Goal: Find specific page/section: Find specific page/section

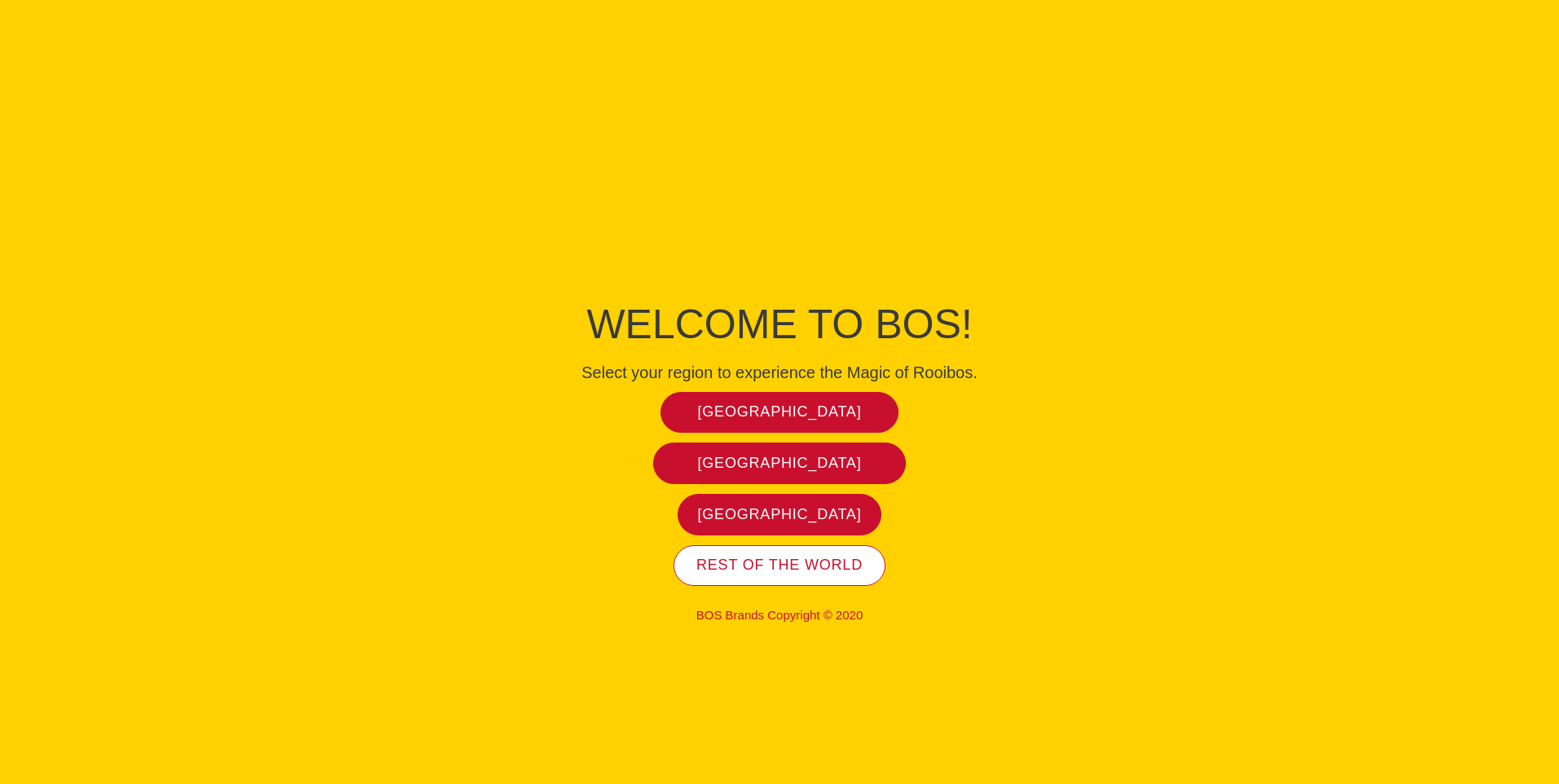
click at [789, 566] on span "Rest of the world" at bounding box center [779, 565] width 166 height 19
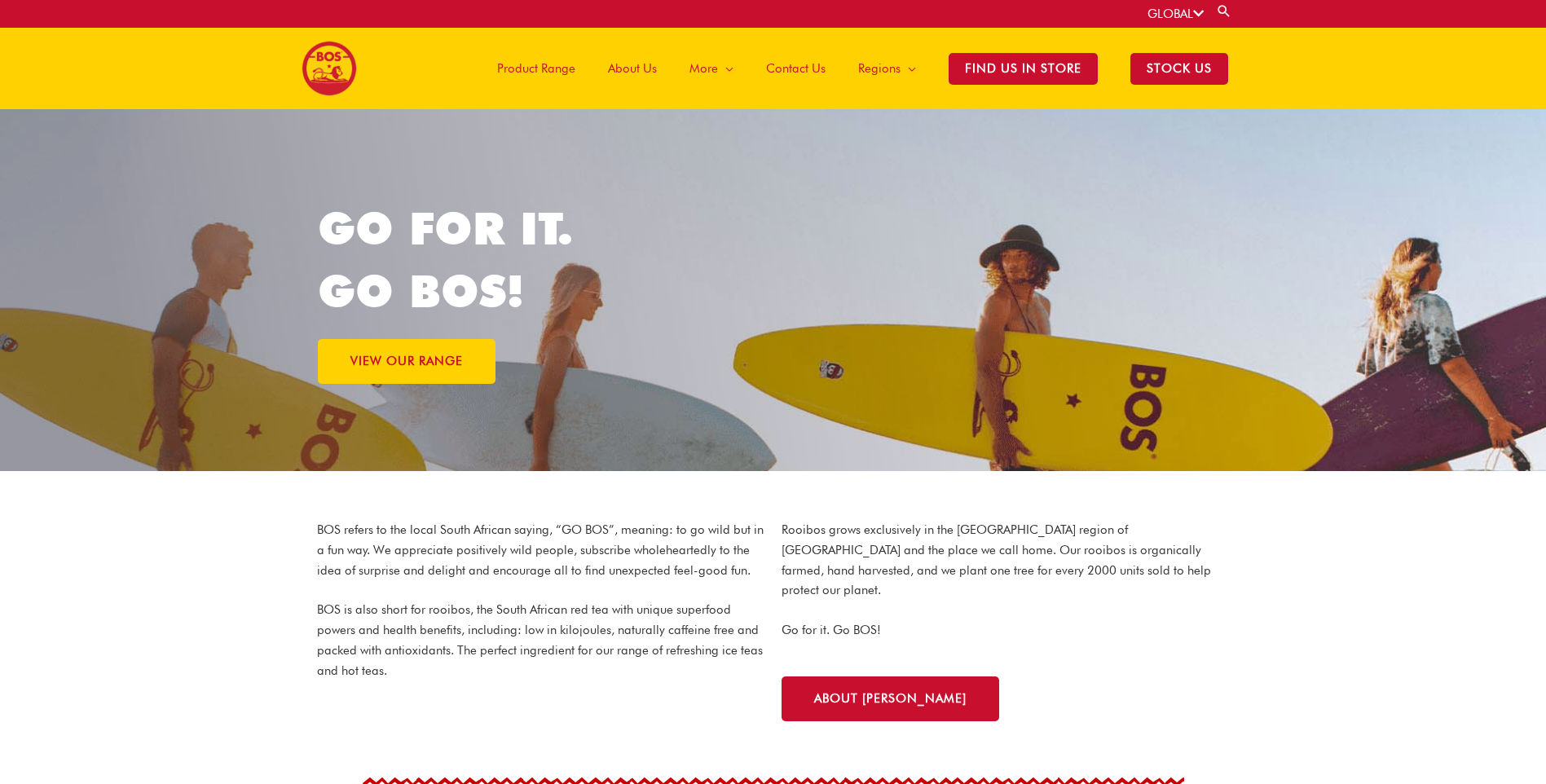
click at [806, 70] on span "Contact Us" at bounding box center [796, 68] width 59 height 49
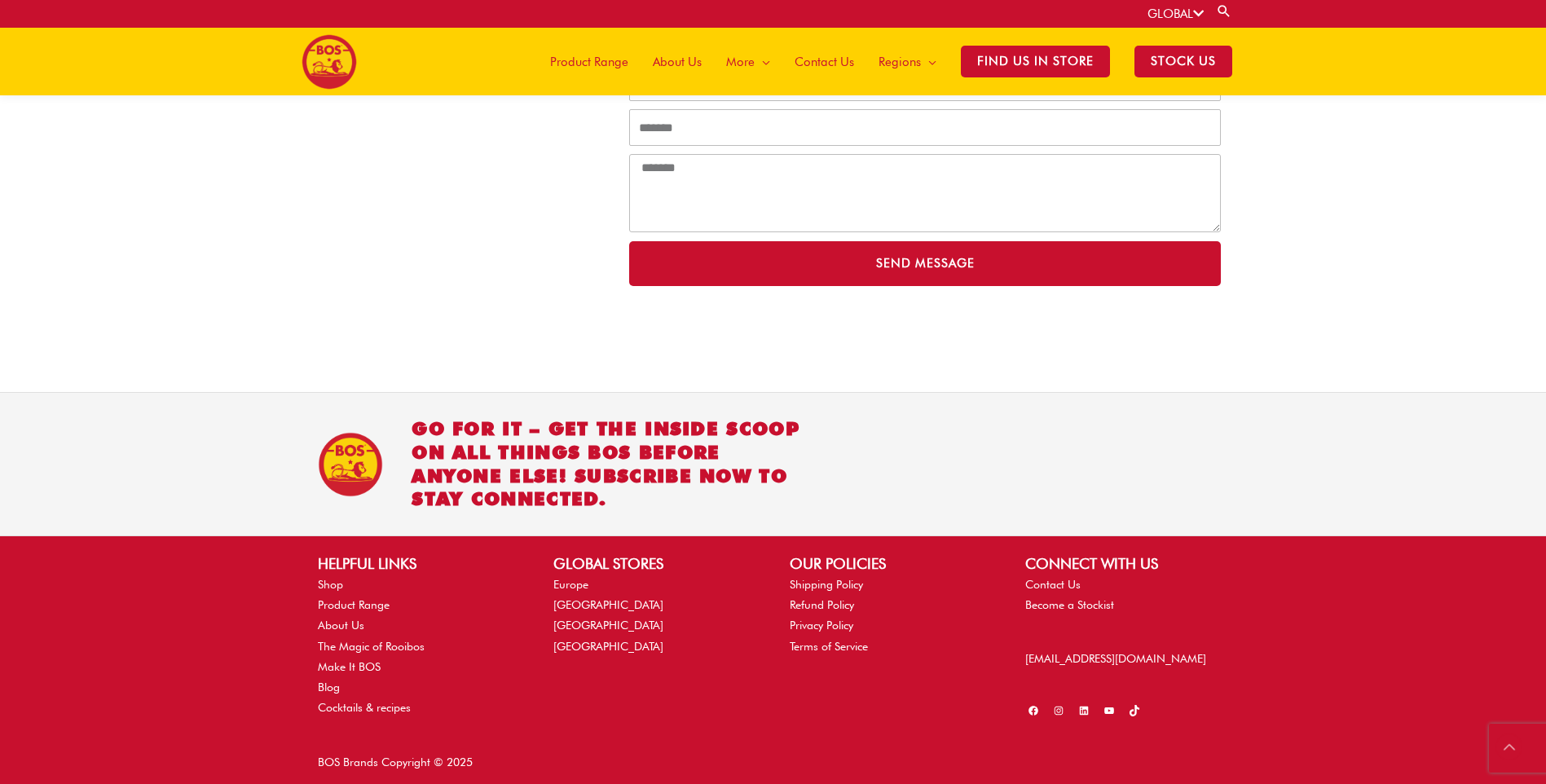
scroll to position [467, 0]
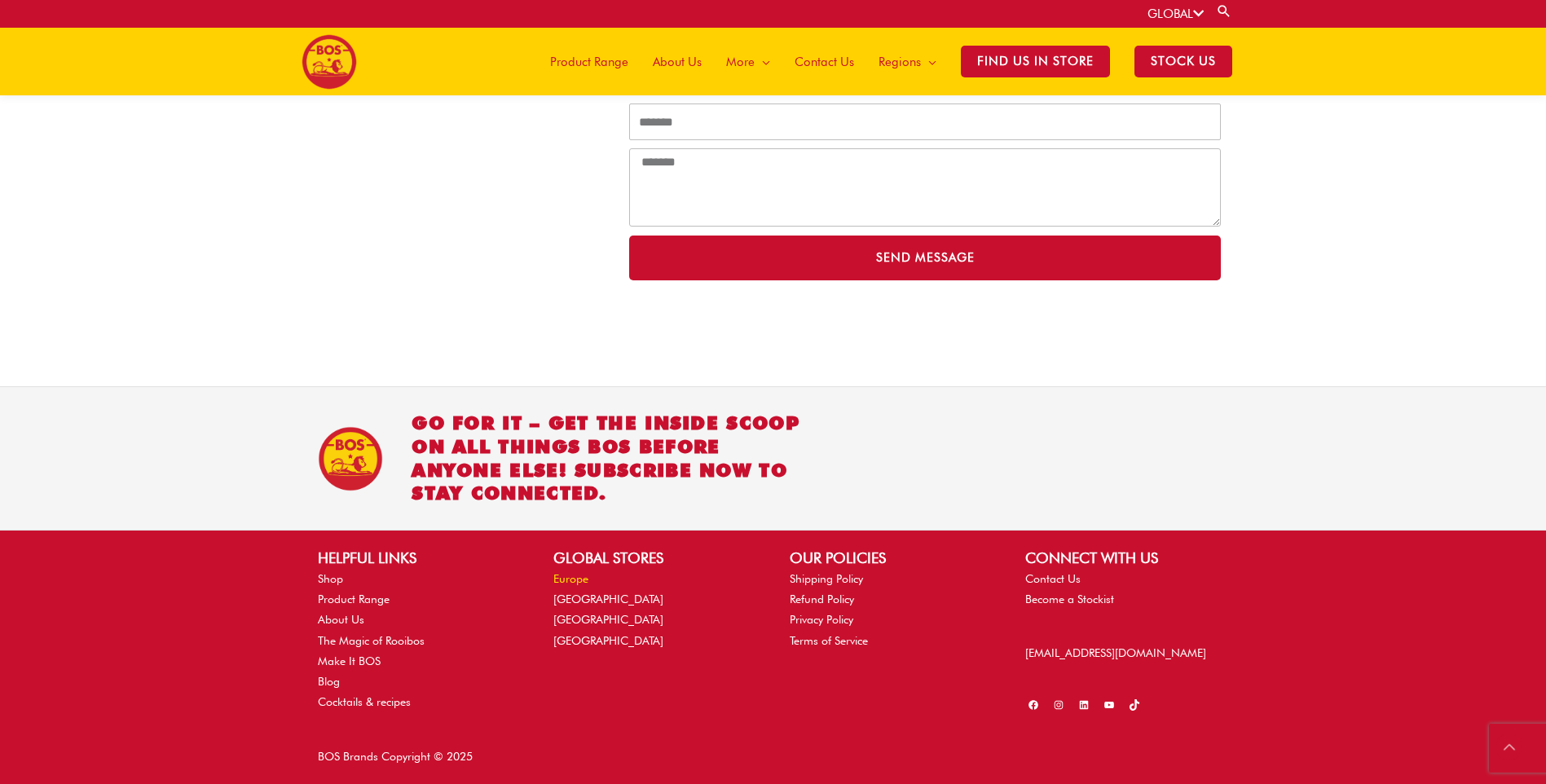
click at [575, 581] on link "Europe" at bounding box center [570, 578] width 35 height 13
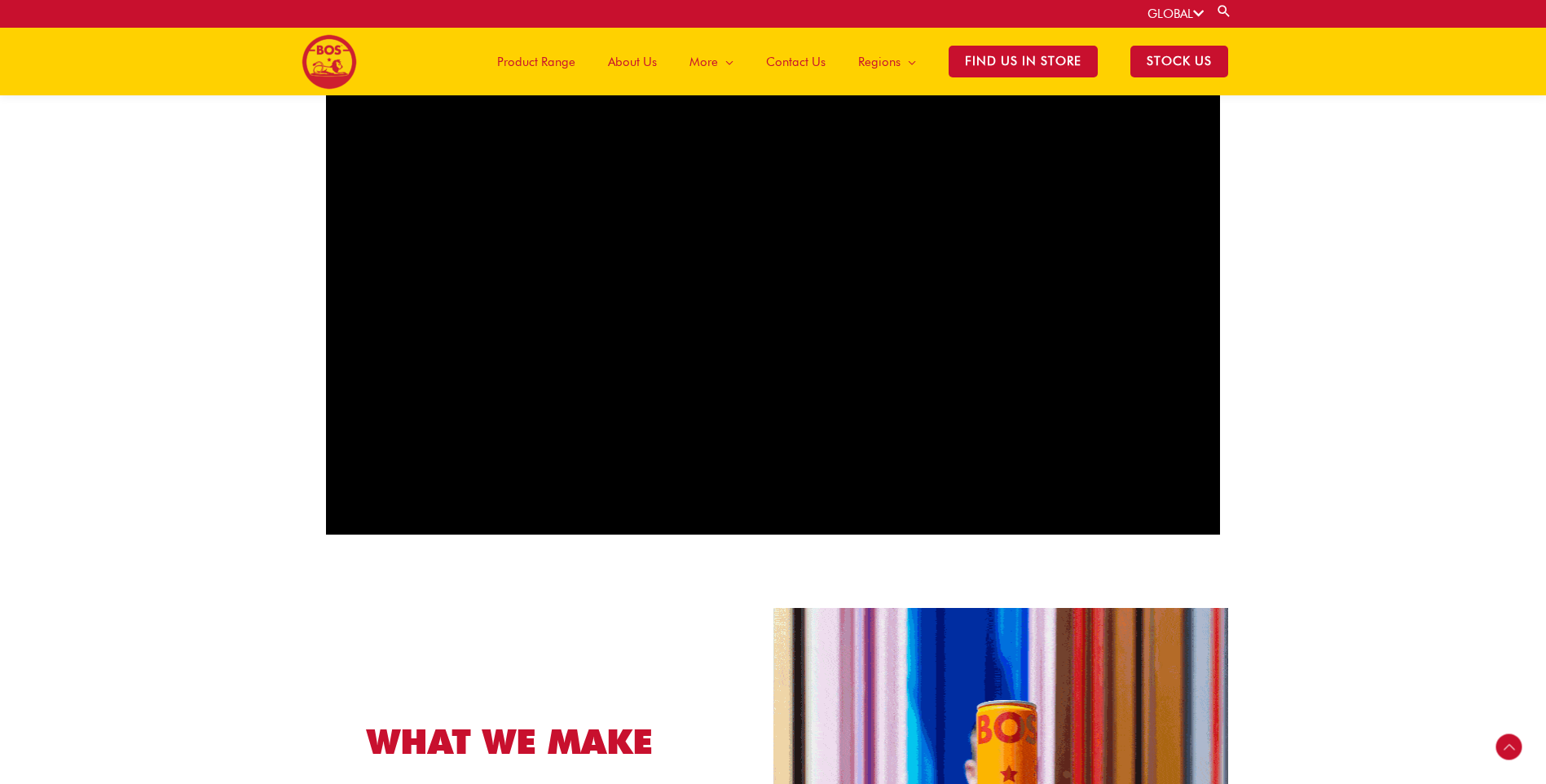
scroll to position [970, 0]
